Goal: Information Seeking & Learning: Learn about a topic

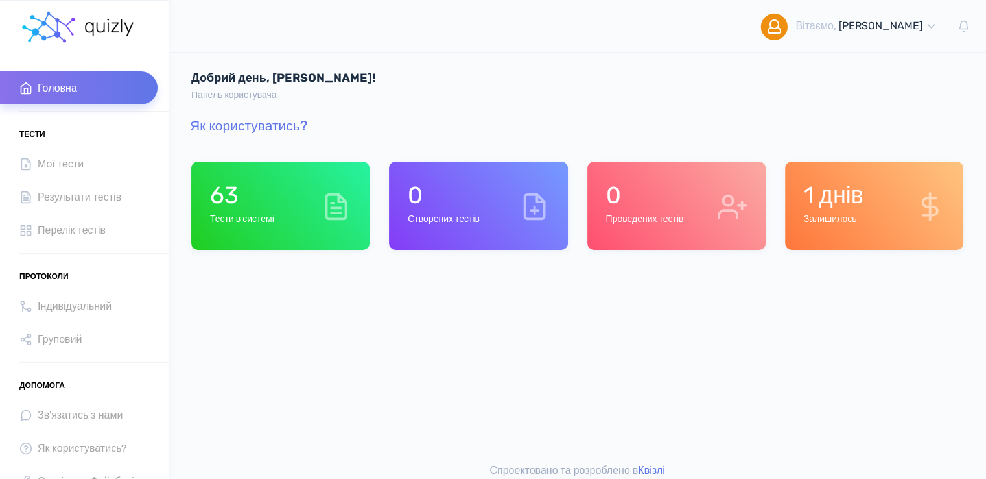
click at [368, 316] on div "63 Тести в системі 0 Створених тестів 0" at bounding box center [578, 296] width 818 height 314
click at [715, 339] on div "63 Тести в системі 0 Створених тестів 0" at bounding box center [578, 296] width 818 height 314
click at [313, 197] on div "63 Тести в системі" at bounding box center [280, 205] width 178 height 88
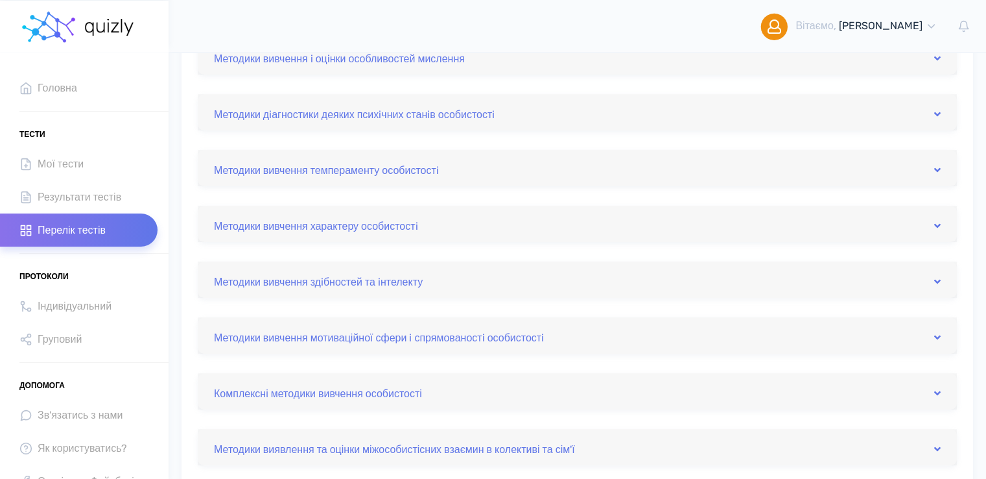
scroll to position [324, 0]
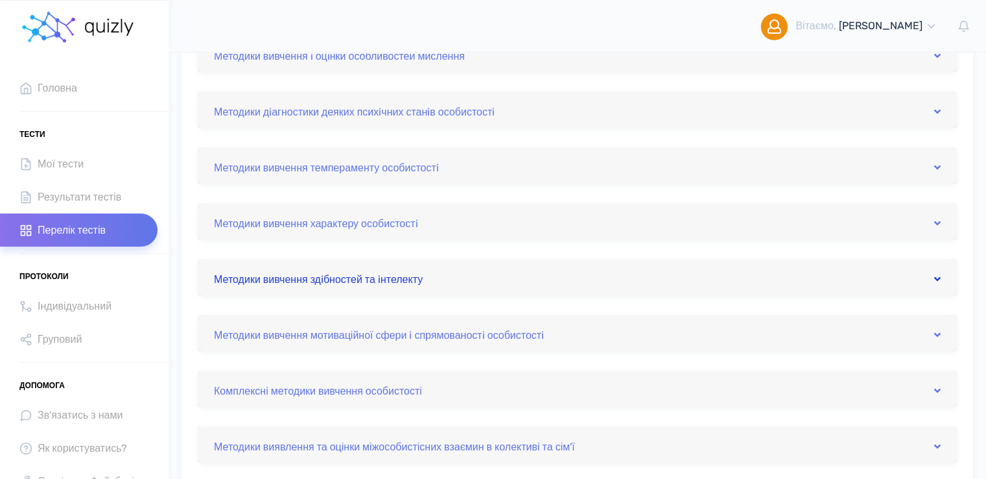
click at [421, 283] on link "Методики вивчення здiбностей та iнтелекту" at bounding box center [577, 277] width 727 height 21
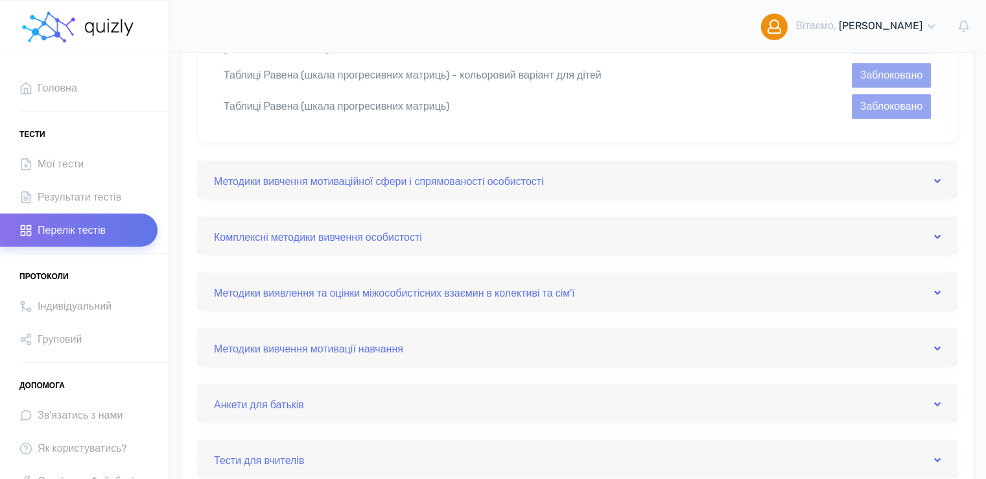
scroll to position [713, 0]
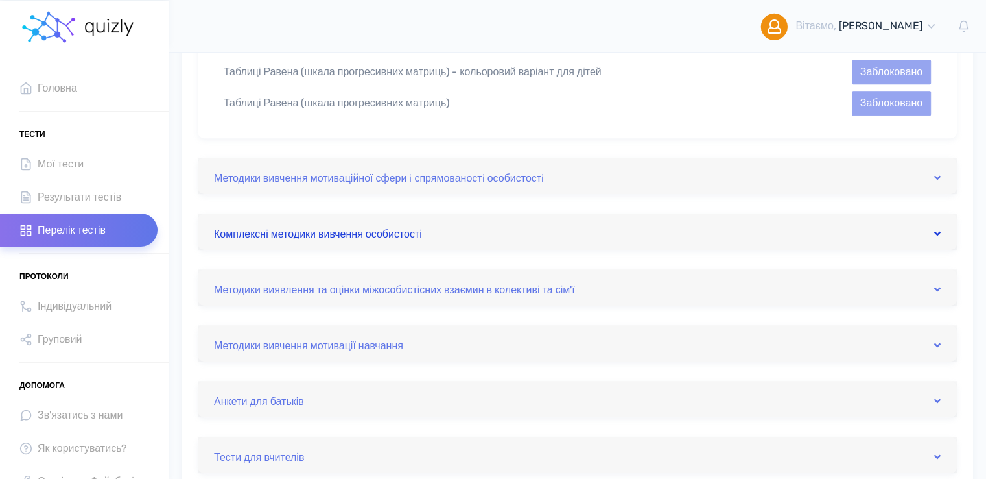
click at [422, 224] on link "Комплексні методики вивчення особистості" at bounding box center [577, 231] width 727 height 21
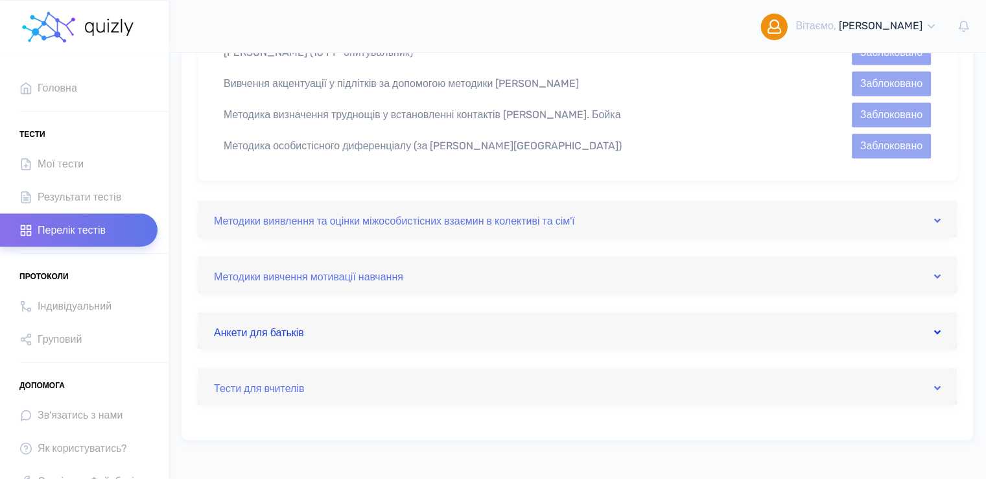
click at [322, 329] on link "Анкети для батьків" at bounding box center [577, 330] width 727 height 21
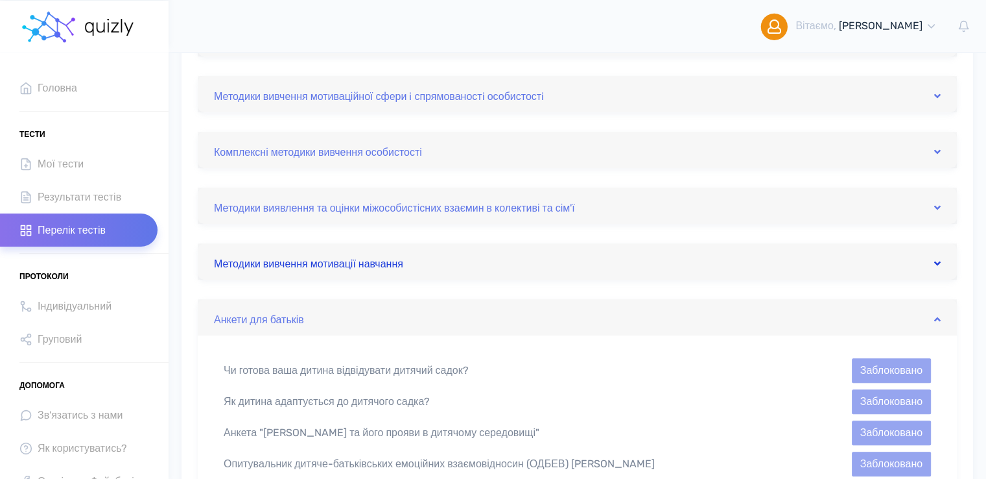
scroll to position [555, 0]
